Goal: Task Accomplishment & Management: Manage account settings

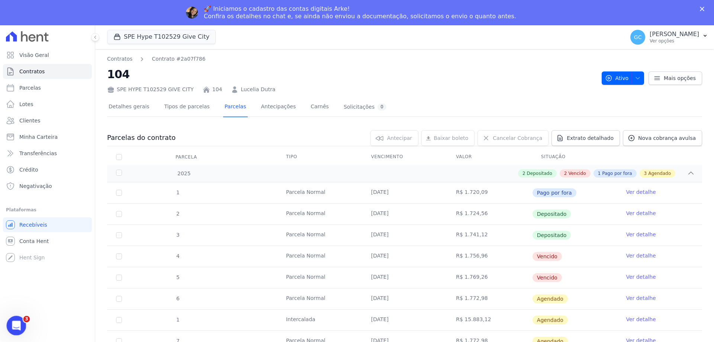
click at [22, 324] on div "Abertura do Messenger da Intercom" at bounding box center [15, 324] width 25 height 25
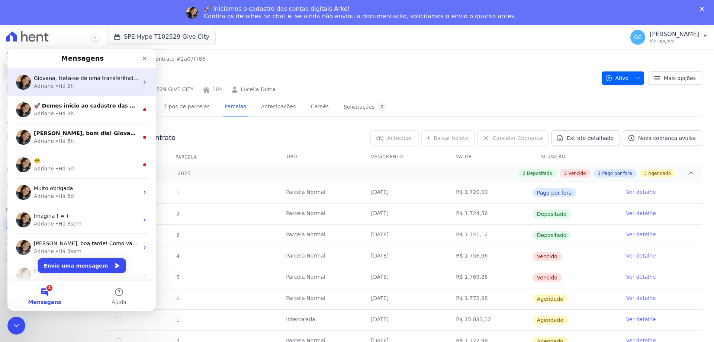
click at [79, 83] on div "Adriane • Há 2h" at bounding box center [86, 86] width 105 height 8
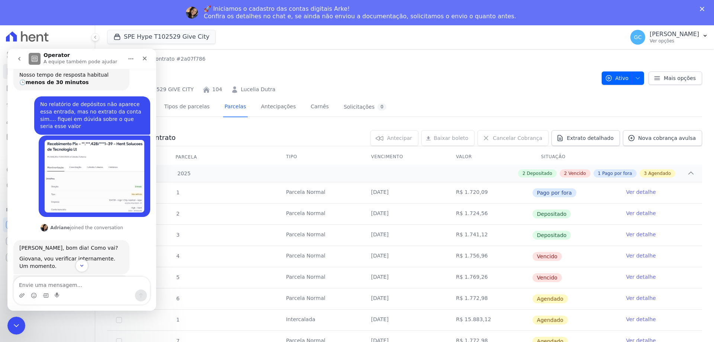
scroll to position [43, 0]
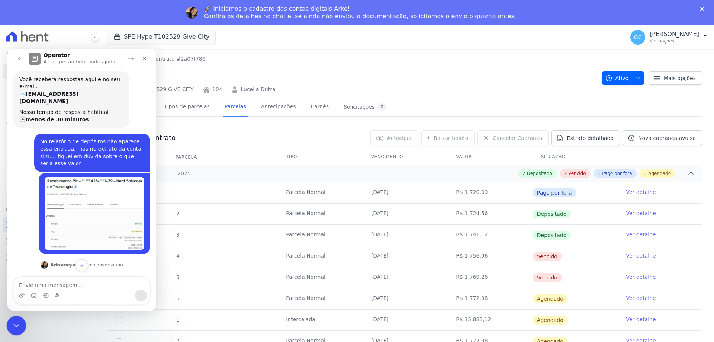
drag, startPoint x: 15, startPoint y: 326, endPoint x: 33, endPoint y: 642, distance: 316.3
click at [16, 327] on icon "Encerramento do Messenger da Intercom" at bounding box center [15, 324] width 9 height 9
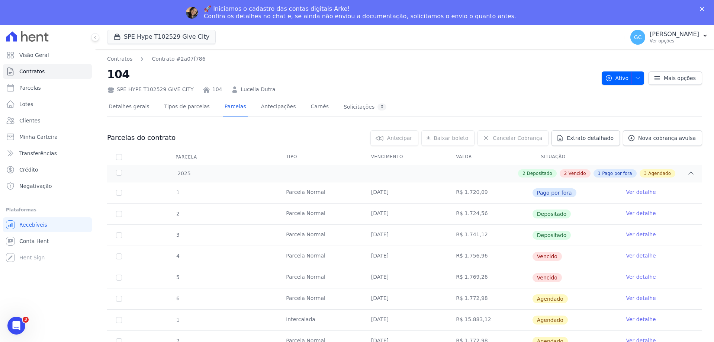
scroll to position [147, 0]
click at [702, 8] on icon "Fechar" at bounding box center [702, 9] width 4 height 4
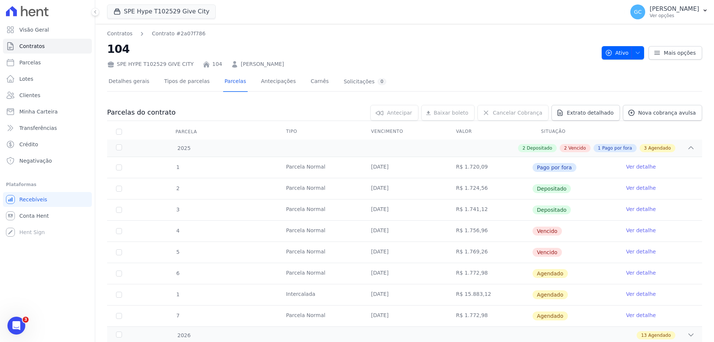
click at [635, 232] on link "Ver detalhe" at bounding box center [641, 230] width 30 height 7
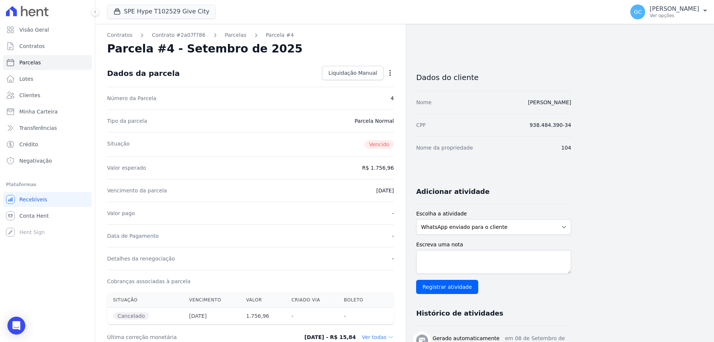
click at [386, 71] on icon "button" at bounding box center [389, 72] width 7 height 7
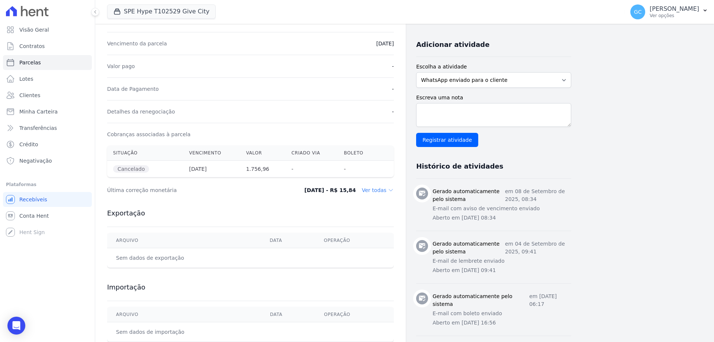
scroll to position [149, 0]
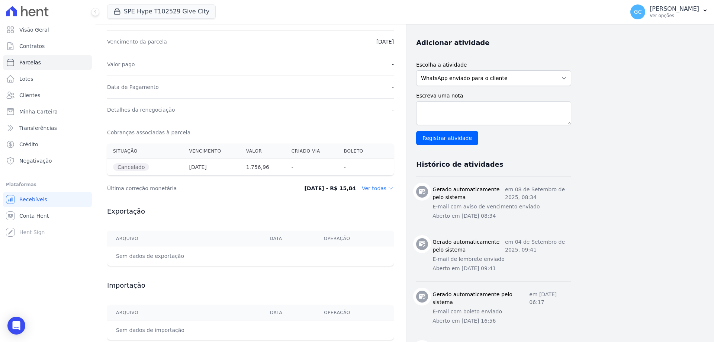
click at [378, 190] on dd "Ver todas" at bounding box center [378, 187] width 32 height 7
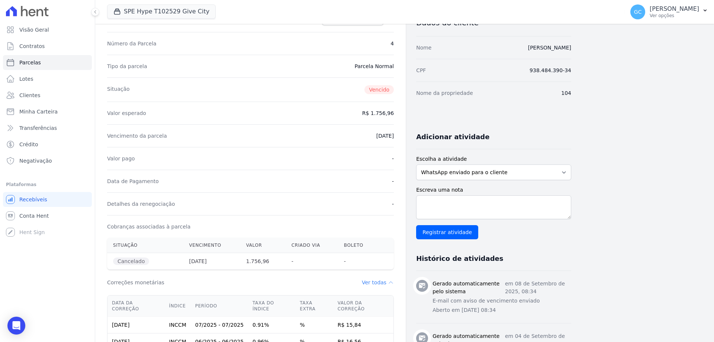
scroll to position [0, 0]
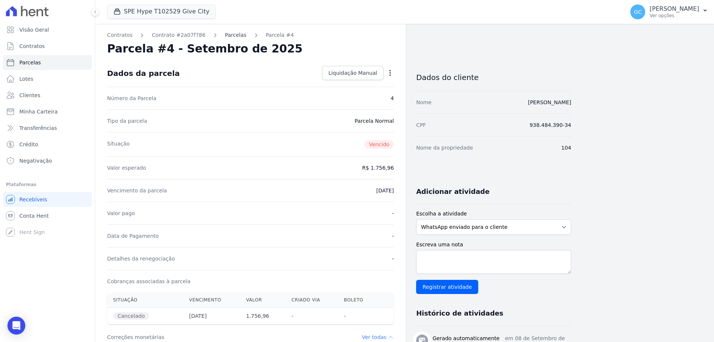
click at [225, 34] on link "Parcelas" at bounding box center [236, 35] width 22 height 8
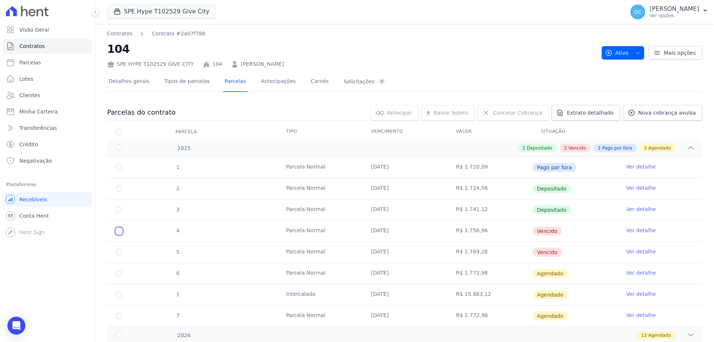
click at [118, 233] on input "checkbox" at bounding box center [119, 231] width 6 height 6
checkbox input "true"
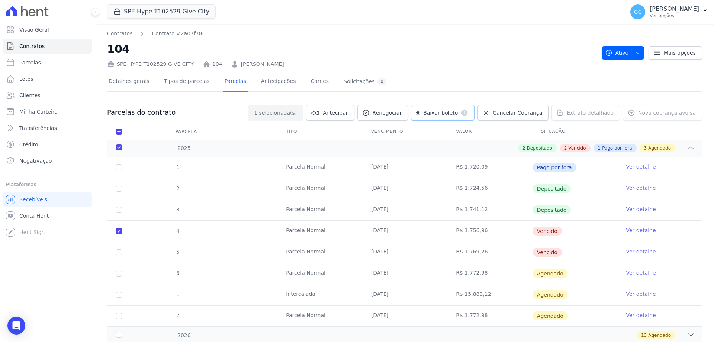
click at [443, 113] on span "Baixar boleto" at bounding box center [440, 112] width 35 height 7
click at [120, 132] on input "checkbox" at bounding box center [119, 132] width 6 height 6
checkbox input "false"
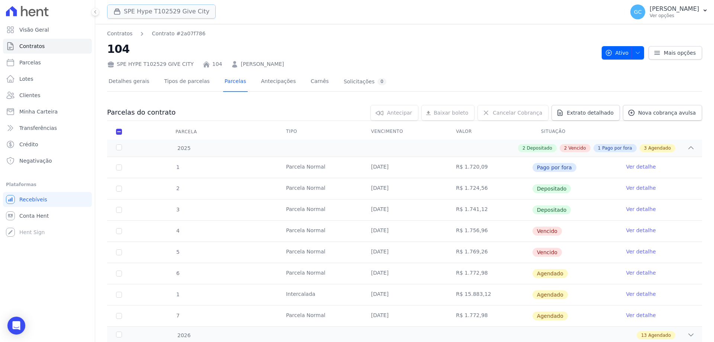
click at [130, 15] on button "SPE Hype T102529 Give City" at bounding box center [161, 11] width 109 height 14
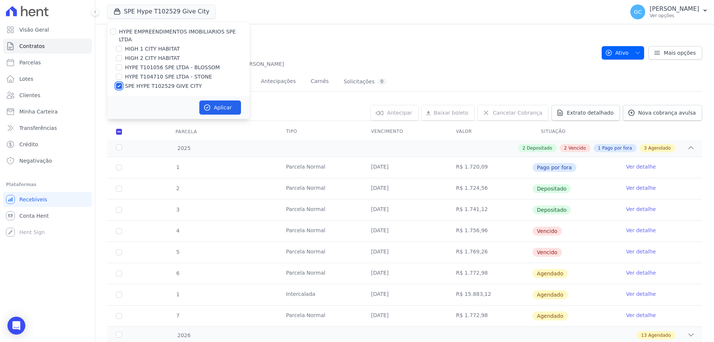
click at [118, 83] on input "SPE HYPE T102529 GIVE CITY" at bounding box center [119, 86] width 6 height 6
checkbox input "false"
click at [117, 64] on input "HYPE T101056 SPE LTDA - BLOSSOM" at bounding box center [119, 67] width 6 height 6
checkbox input "true"
click at [220, 104] on button "Aplicar" at bounding box center [220, 107] width 42 height 14
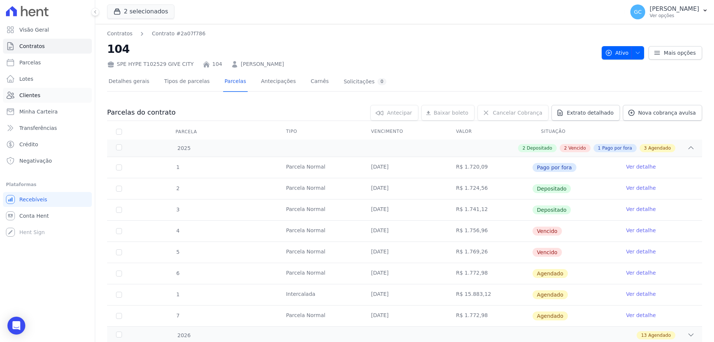
drag, startPoint x: 39, startPoint y: 96, endPoint x: 39, endPoint y: 80, distance: 15.6
click at [39, 96] on link "Clientes" at bounding box center [47, 95] width 89 height 15
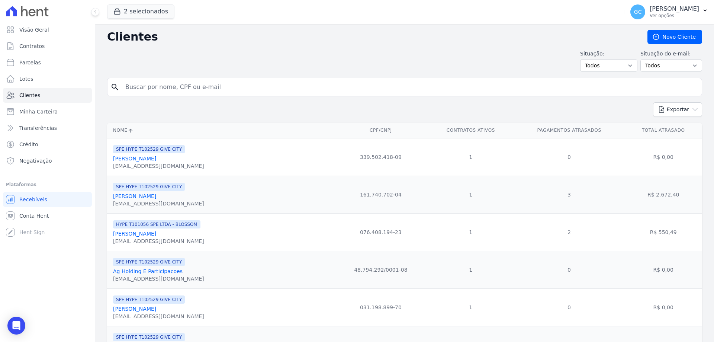
click at [172, 88] on input "search" at bounding box center [410, 87] width 578 height 15
paste input "Rogerio Candido Correia"
type input "Rogerio Candido Correia"
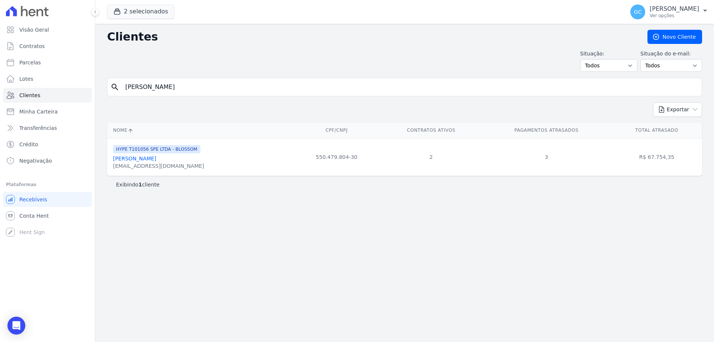
click at [156, 161] on link "Rogerio Candido Correia" at bounding box center [134, 158] width 43 height 6
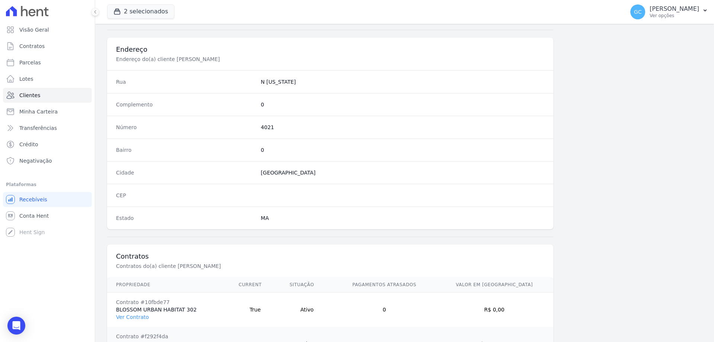
scroll to position [388, 0]
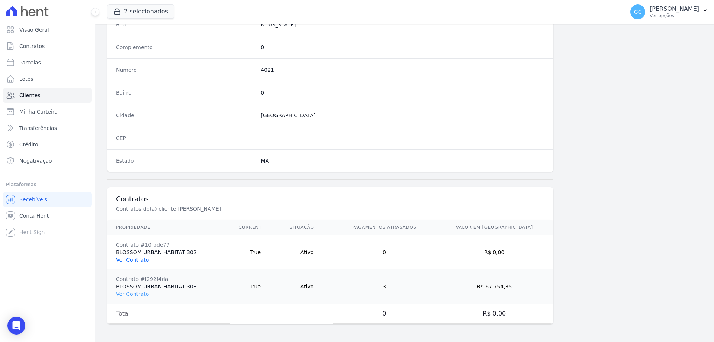
click at [137, 261] on link "Ver Contrato" at bounding box center [132, 260] width 33 height 6
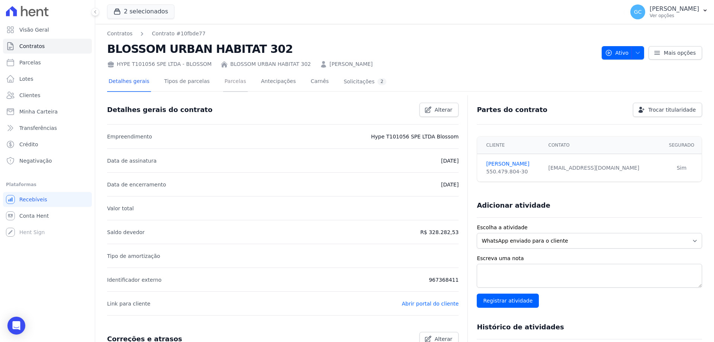
click at [223, 84] on link "Parcelas" at bounding box center [235, 82] width 25 height 20
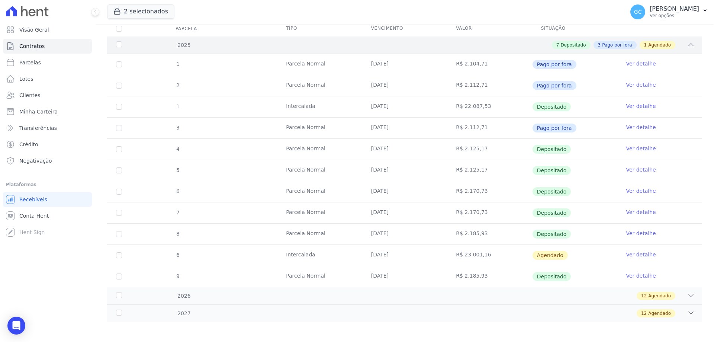
scroll to position [105, 0]
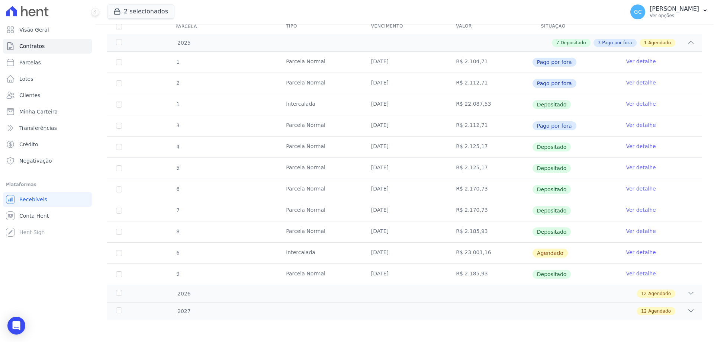
click at [629, 255] on link "Ver detalhe" at bounding box center [641, 251] width 30 height 7
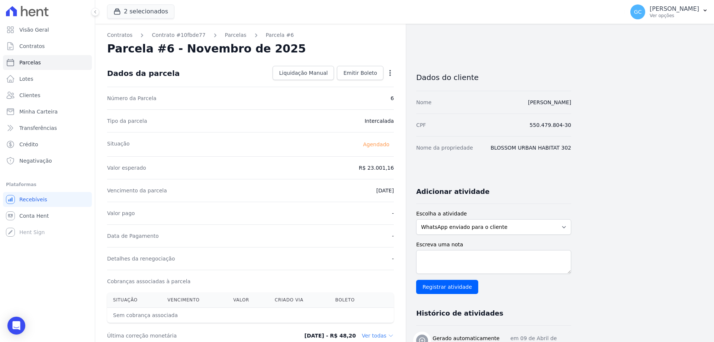
click at [392, 72] on icon "button" at bounding box center [389, 72] width 7 height 7
click at [361, 97] on link "Antecipar" at bounding box center [357, 96] width 65 height 13
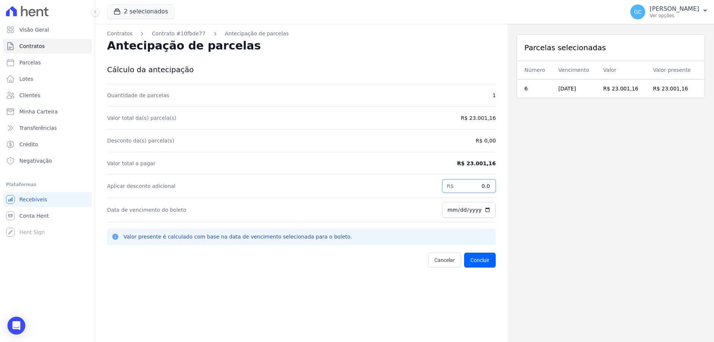
drag, startPoint x: 474, startPoint y: 188, endPoint x: 490, endPoint y: 187, distance: 15.7
click at [490, 187] on input "0.0" at bounding box center [469, 185] width 54 height 13
paste input "381.79"
type input "381.79"
click at [376, 273] on div "Contratos Contrato #10fbde77 Antecipação de parcelas Antecipação de parcelas Cá…" at bounding box center [301, 195] width 413 height 342
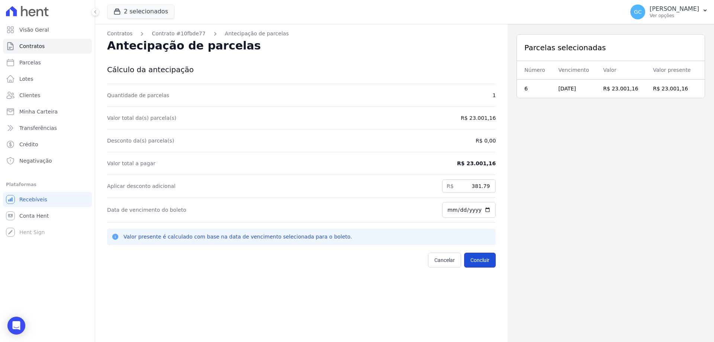
click at [472, 261] on button "Concluir" at bounding box center [480, 260] width 32 height 15
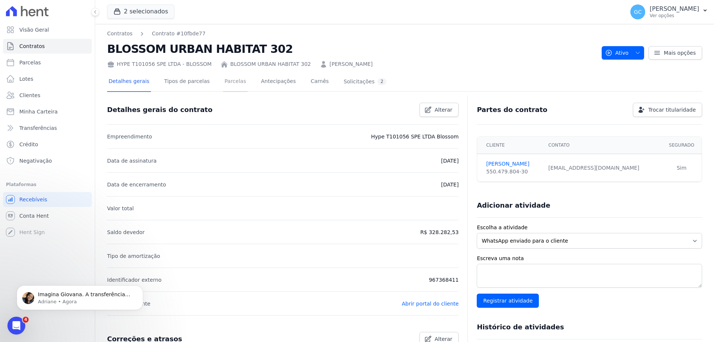
click at [230, 82] on link "Parcelas" at bounding box center [235, 82] width 25 height 20
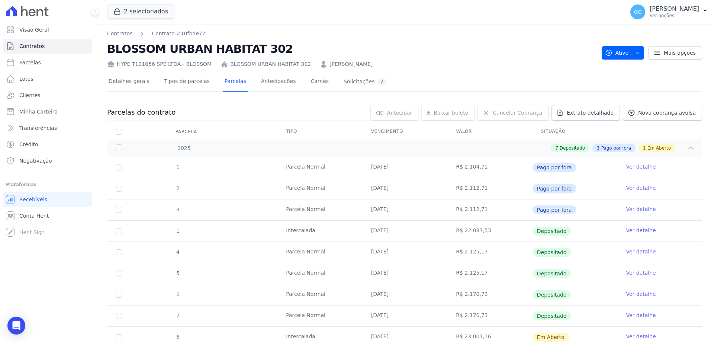
scroll to position [105, 0]
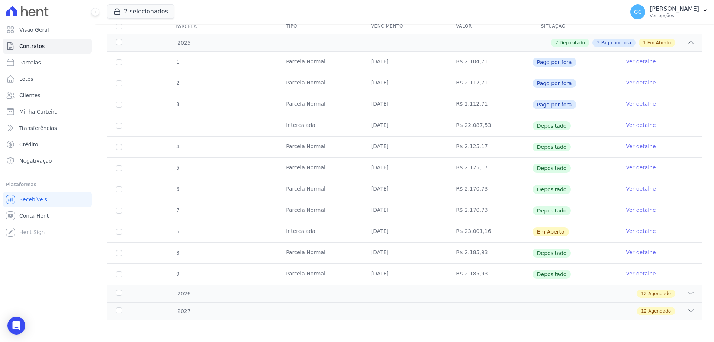
click at [638, 231] on link "Ver detalhe" at bounding box center [641, 230] width 30 height 7
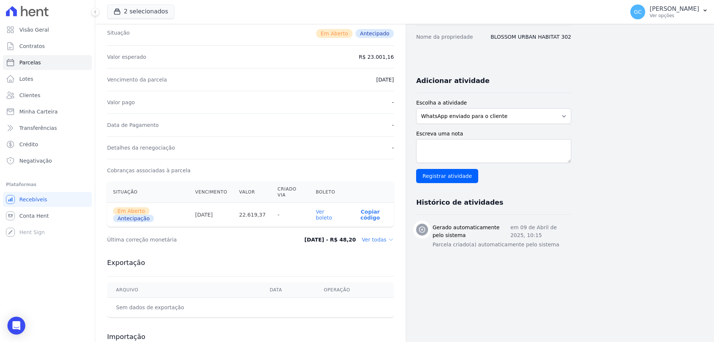
scroll to position [112, 0]
click at [390, 236] on icon at bounding box center [391, 239] width 6 height 6
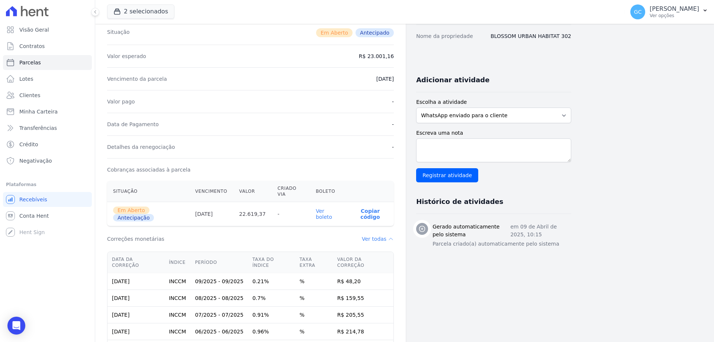
click at [327, 208] on link "Ver boleto" at bounding box center [324, 214] width 16 height 12
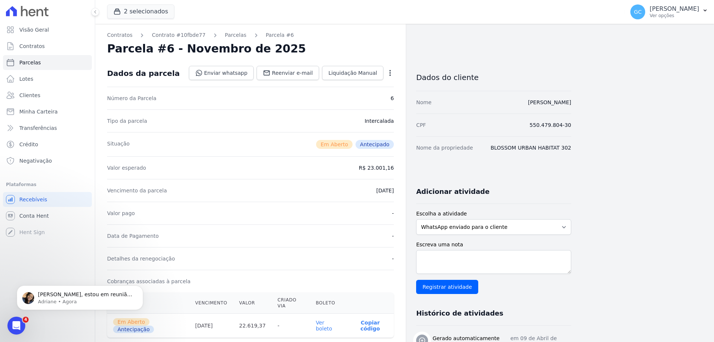
scroll to position [0, 0]
click at [37, 67] on link "Parcelas" at bounding box center [47, 62] width 89 height 15
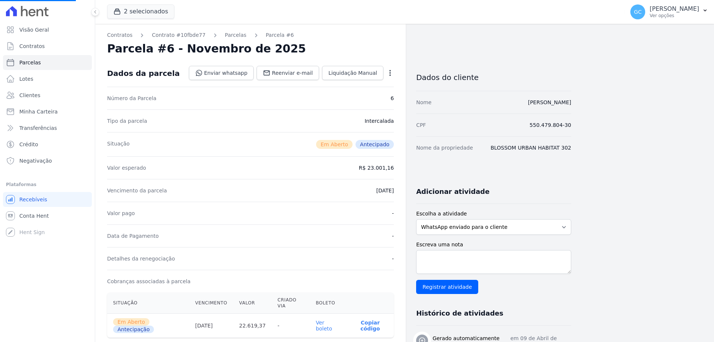
select select
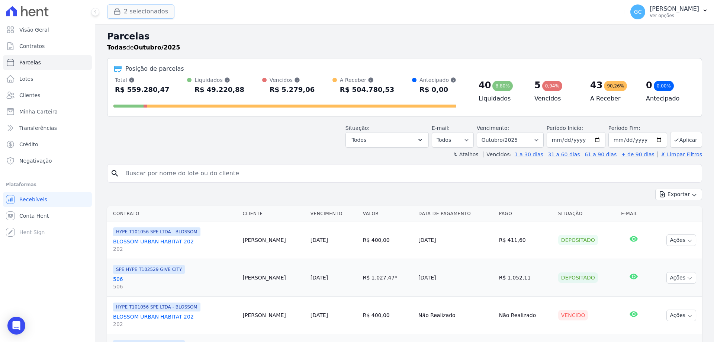
click at [137, 9] on button "2 selecionados" at bounding box center [140, 11] width 67 height 14
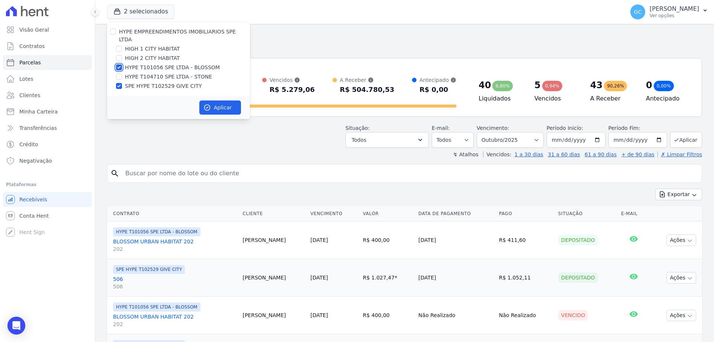
click at [119, 64] on input "HYPE T101056 SPE LTDA - BLOSSOM" at bounding box center [119, 67] width 6 height 6
checkbox input "false"
click at [121, 83] on input "SPE HYPE T102529 GIVE CITY" at bounding box center [119, 86] width 6 height 6
checkbox input "false"
click at [122, 64] on div "HYPE T101056 SPE LTDA - BLOSSOM" at bounding box center [178, 68] width 143 height 8
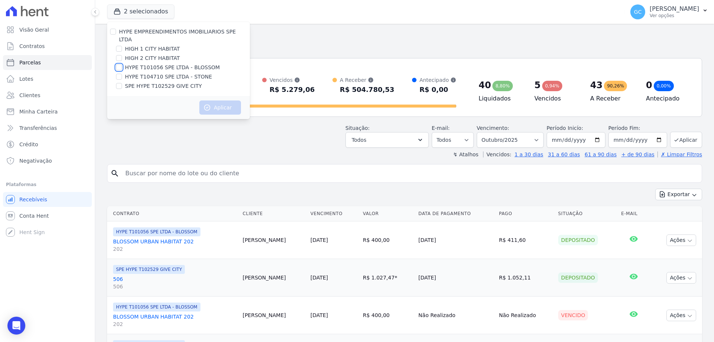
click at [120, 64] on input "HYPE T101056 SPE LTDA - BLOSSOM" at bounding box center [119, 67] width 6 height 6
checkbox input "true"
click at [219, 100] on button "Aplicar" at bounding box center [220, 107] width 42 height 14
select select
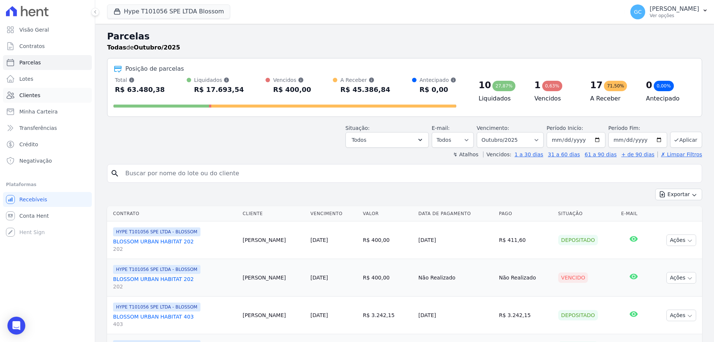
click at [40, 90] on link "Clientes" at bounding box center [47, 95] width 89 height 15
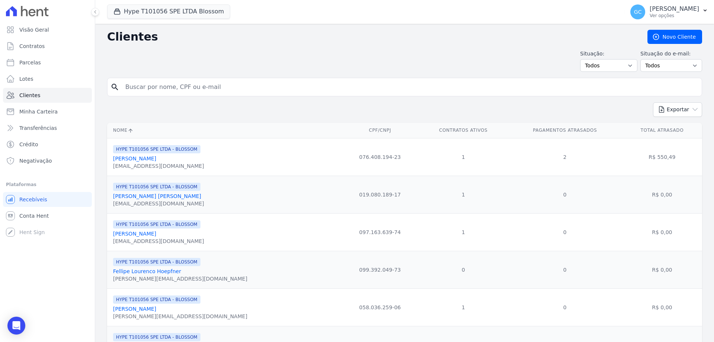
click at [165, 84] on input "search" at bounding box center [410, 87] width 578 height 15
click at [164, 85] on input "search" at bounding box center [410, 87] width 578 height 15
type input "isabella juliana"
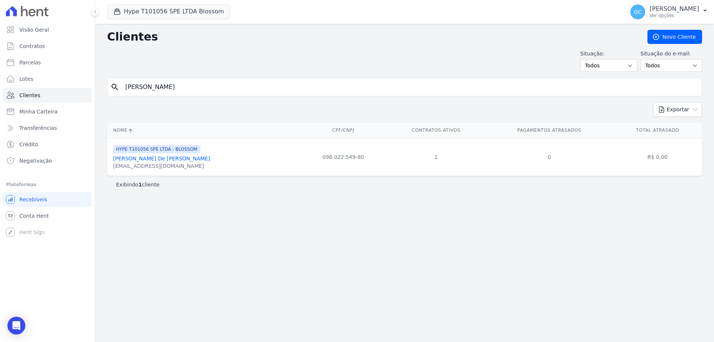
click at [167, 161] on link "Isabella Juliana De Oliveira Duarte" at bounding box center [161, 158] width 97 height 6
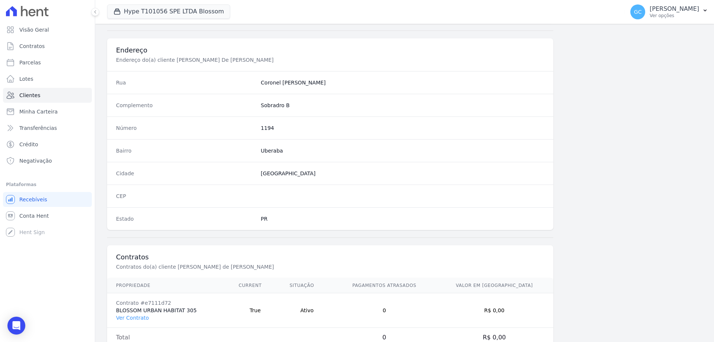
scroll to position [354, 0]
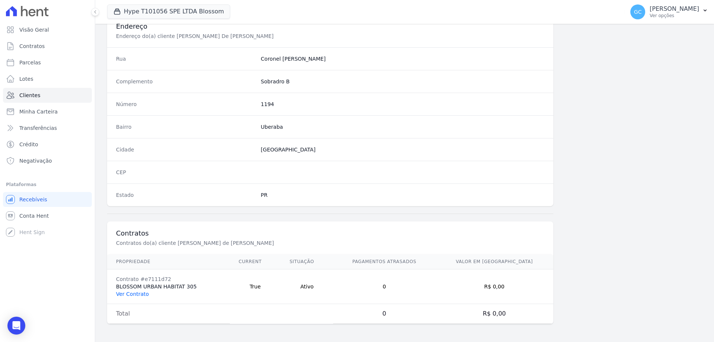
click at [133, 292] on link "Ver Contrato" at bounding box center [132, 294] width 33 height 6
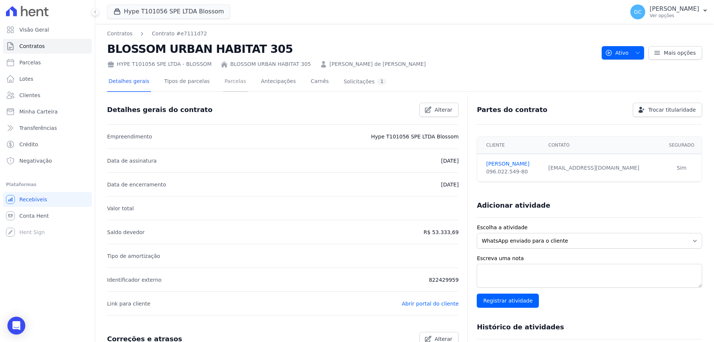
click at [228, 84] on link "Parcelas" at bounding box center [235, 82] width 25 height 20
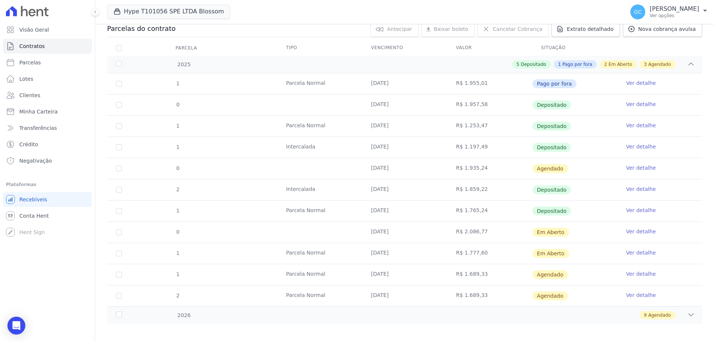
scroll to position [88, 0]
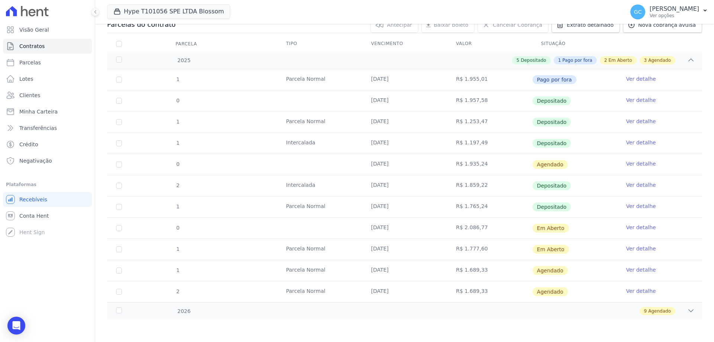
click at [116, 231] on td "0" at bounding box center [119, 228] width 24 height 21
click at [120, 229] on input "checkbox" at bounding box center [119, 228] width 6 height 6
checkbox input "true"
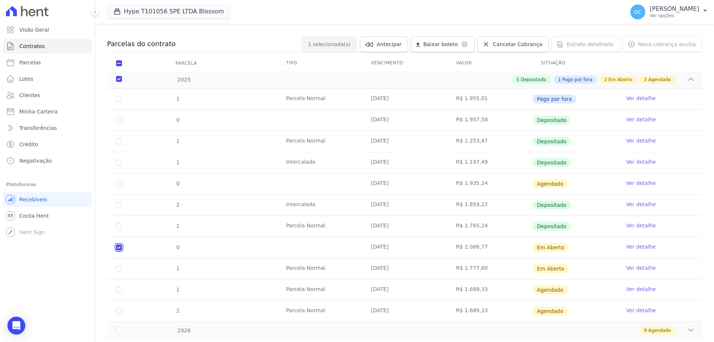
scroll to position [51, 0]
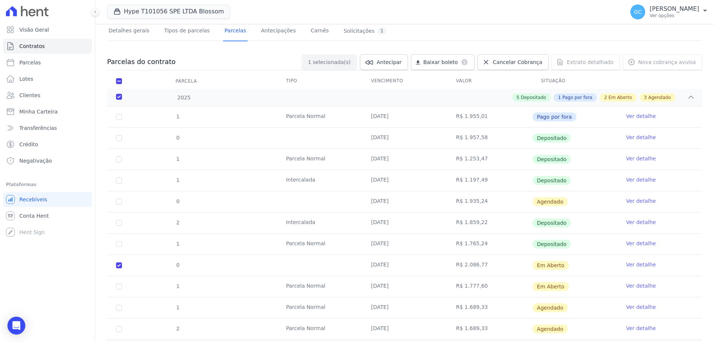
click at [628, 264] on link "Ver detalhe" at bounding box center [641, 264] width 30 height 7
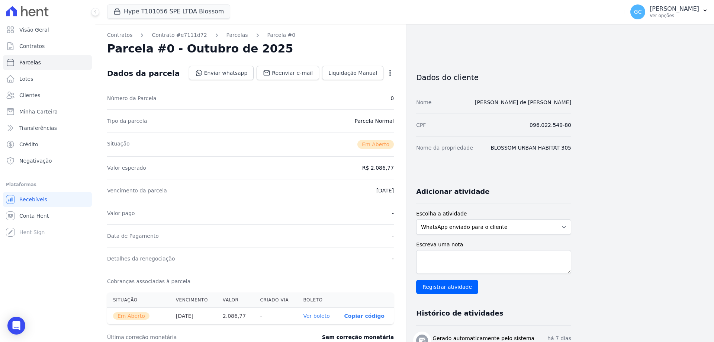
click at [390, 72] on icon "button" at bounding box center [389, 72] width 7 height 7
click at [366, 82] on link "Alterar" at bounding box center [357, 82] width 65 height 13
click at [385, 189] on input "2025-10-15" at bounding box center [364, 190] width 59 height 16
type input "2025-12-30"
click at [383, 170] on dd "R$ 2.086,77" at bounding box center [378, 166] width 32 height 7
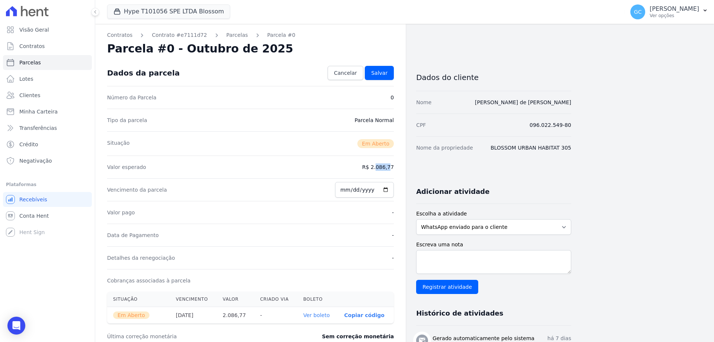
drag, startPoint x: 379, startPoint y: 165, endPoint x: 352, endPoint y: 161, distance: 27.4
click at [352, 161] on div "Valor esperado R$ 2.086,77" at bounding box center [250, 166] width 287 height 23
click at [378, 72] on span "Salvar" at bounding box center [379, 72] width 16 height 7
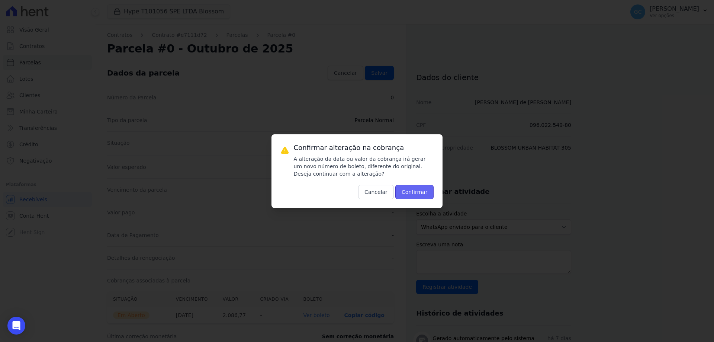
click at [420, 195] on button "Confirmar" at bounding box center [414, 192] width 39 height 14
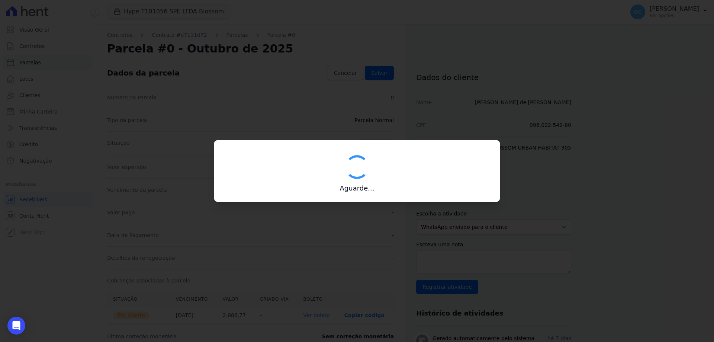
type input "00190000090335103300000685681173712350000208677"
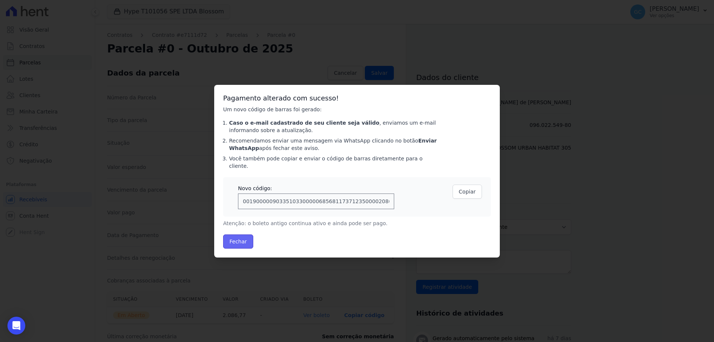
click at [242, 238] on button "Fechar" at bounding box center [238, 241] width 30 height 14
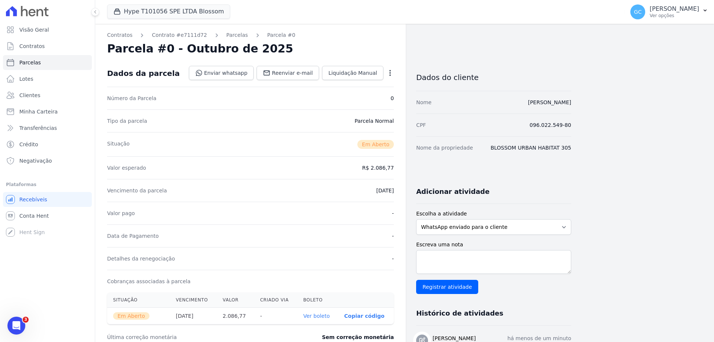
scroll to position [37, 0]
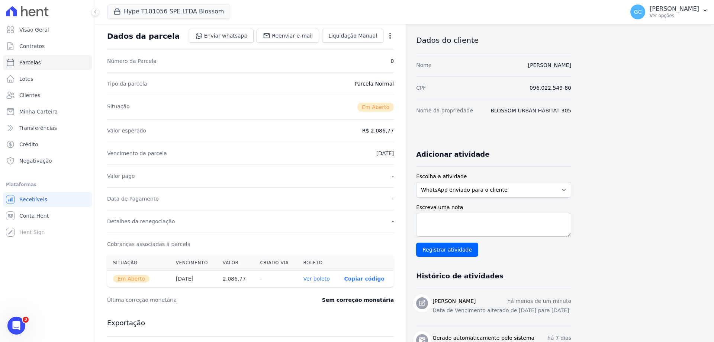
click at [389, 34] on icon "button" at bounding box center [389, 35] width 7 height 7
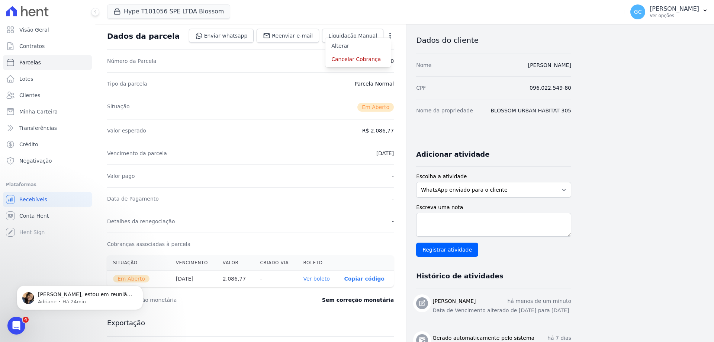
scroll to position [0, 0]
click at [368, 58] on link "Cancelar Cobrança" at bounding box center [357, 58] width 65 height 13
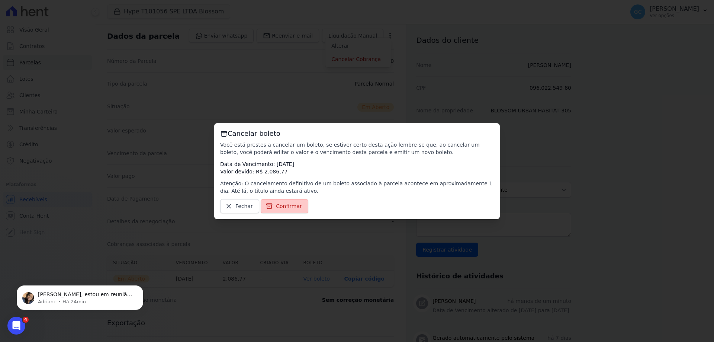
click at [287, 203] on span "Confirmar" at bounding box center [289, 205] width 26 height 7
